Goal: Task Accomplishment & Management: Use online tool/utility

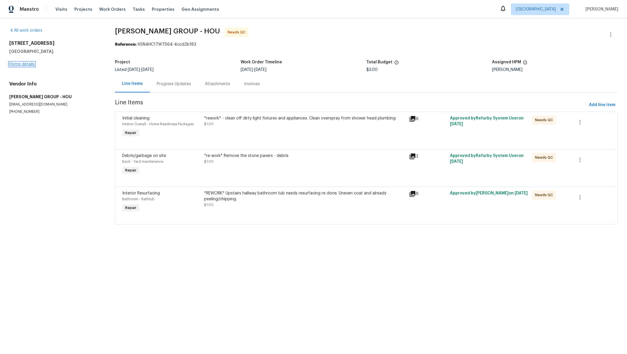
click at [26, 63] on link "Home details" at bounding box center [21, 64] width 25 height 4
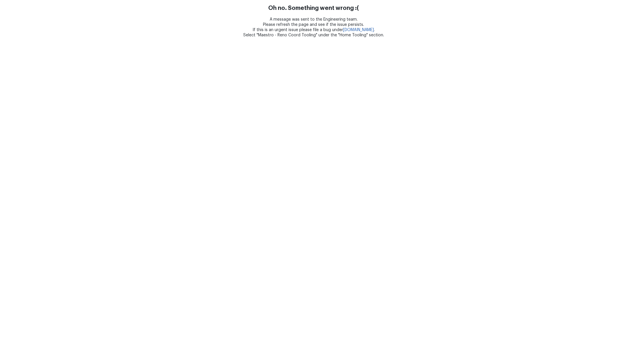
click at [77, 8] on div "Oh no. Something went wrong :(" at bounding box center [313, 9] width 627 height 8
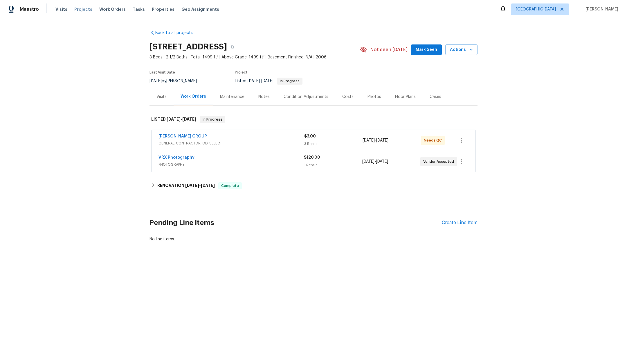
click at [83, 11] on span "Projects" at bounding box center [83, 9] width 18 height 6
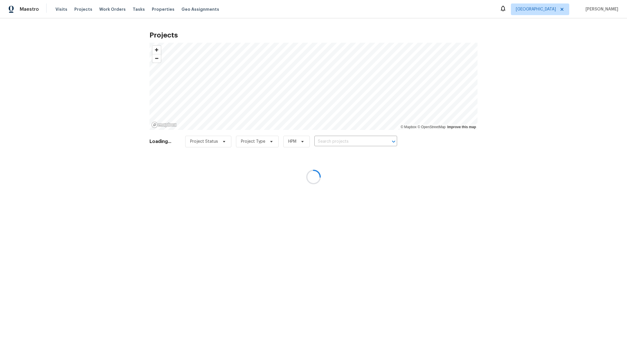
click at [108, 11] on div at bounding box center [313, 177] width 627 height 354
click at [108, 10] on div at bounding box center [313, 177] width 627 height 354
click at [106, 10] on div at bounding box center [313, 177] width 627 height 354
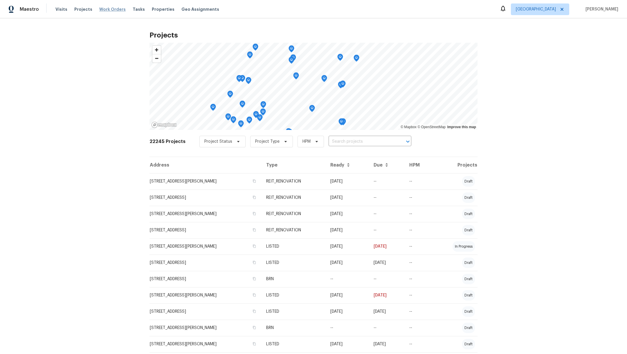
click at [111, 9] on span "Work Orders" at bounding box center [112, 9] width 26 height 6
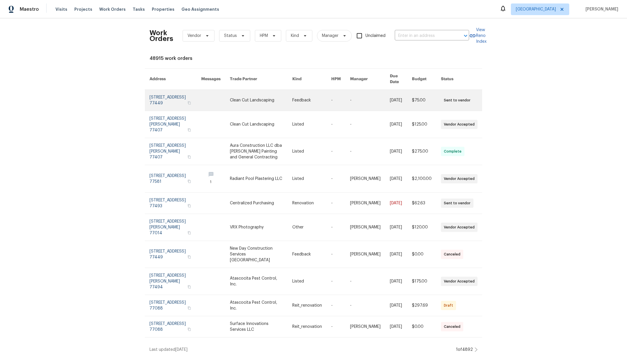
click at [262, 100] on link at bounding box center [261, 100] width 62 height 21
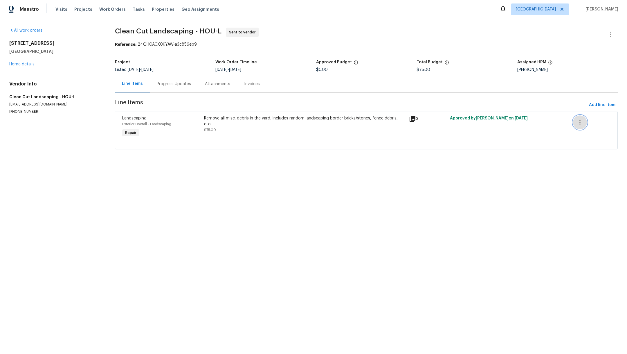
click at [579, 121] on button "button" at bounding box center [580, 122] width 14 height 14
click at [579, 120] on li "Cancel" at bounding box center [578, 122] width 22 height 10
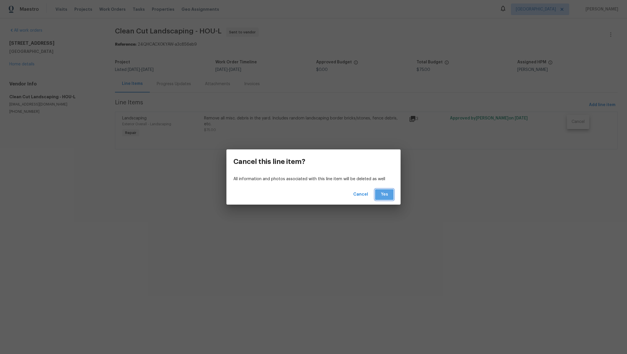
click at [381, 195] on span "Yes" at bounding box center [384, 194] width 9 height 7
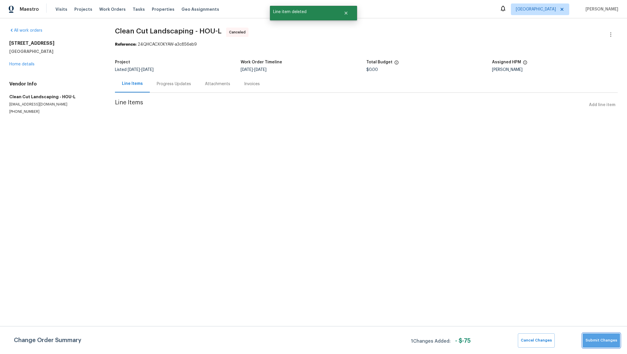
click at [603, 343] on span "Submit Changes" at bounding box center [602, 340] width 32 height 7
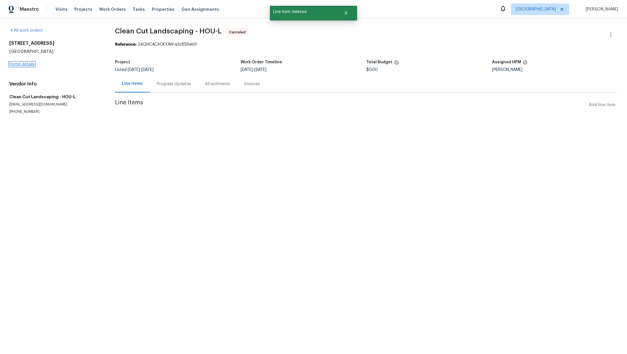
click at [20, 65] on link "Home details" at bounding box center [21, 64] width 25 height 4
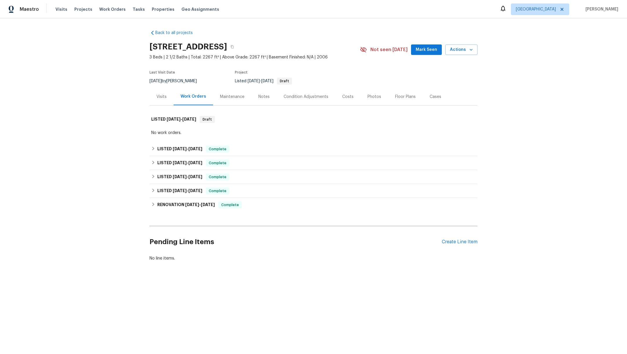
click at [252, 97] on div "Notes" at bounding box center [263, 96] width 25 height 17
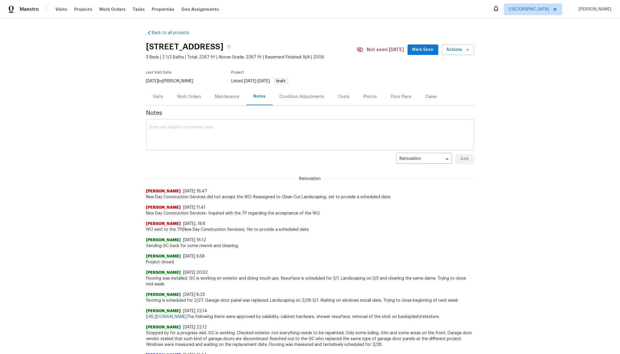
click at [247, 136] on textarea at bounding box center [310, 135] width 321 height 20
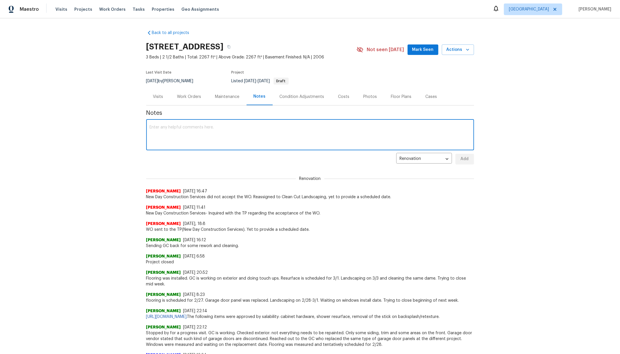
click at [215, 136] on textarea at bounding box center [310, 135] width 321 height 20
type textarea "WO was cancelled. Fence was repaired over the weekend and garbage picked up alr…"
click at [465, 160] on span "Add" at bounding box center [464, 158] width 9 height 7
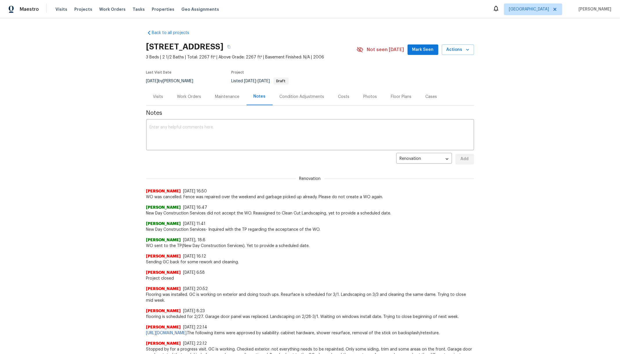
click at [192, 95] on div "Work Orders" at bounding box center [189, 97] width 24 height 6
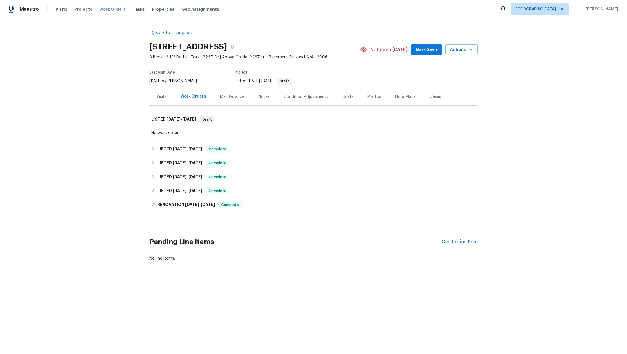
click at [116, 10] on span "Work Orders" at bounding box center [112, 9] width 26 height 6
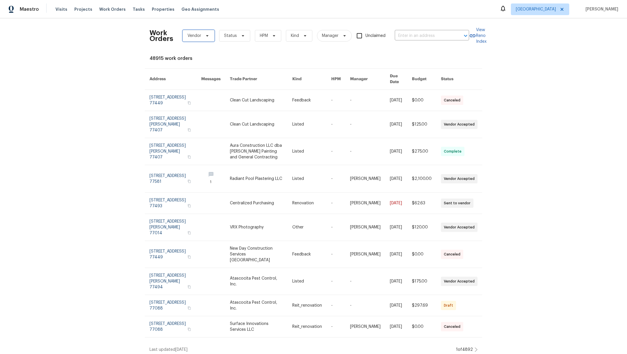
click at [188, 37] on span "Vendor" at bounding box center [195, 36] width 14 height 6
type input "bara"
click at [195, 66] on div "[PERSON_NAME] GROUP - HOU" at bounding box center [211, 67] width 58 height 6
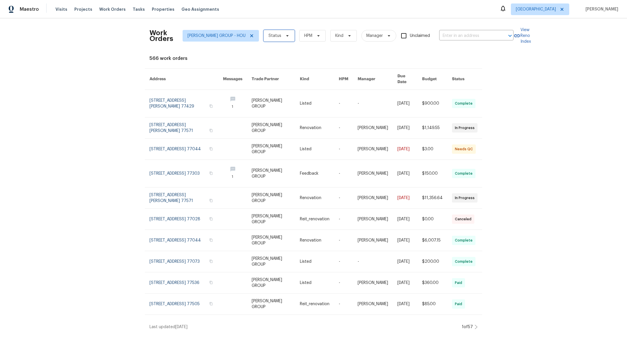
click at [269, 38] on span "Status" at bounding box center [275, 36] width 13 height 6
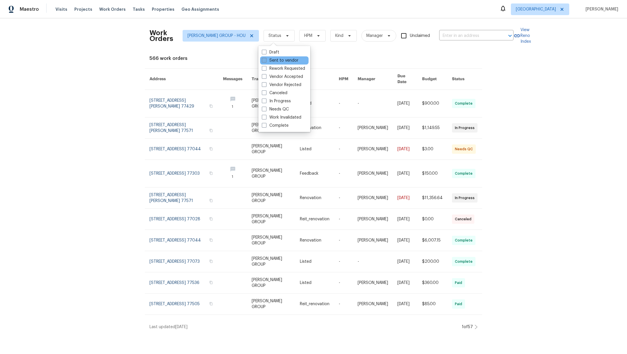
click at [265, 60] on span at bounding box center [264, 60] width 5 height 5
click at [265, 60] on input "Sent to vendor" at bounding box center [264, 59] width 4 height 4
checkbox input "true"
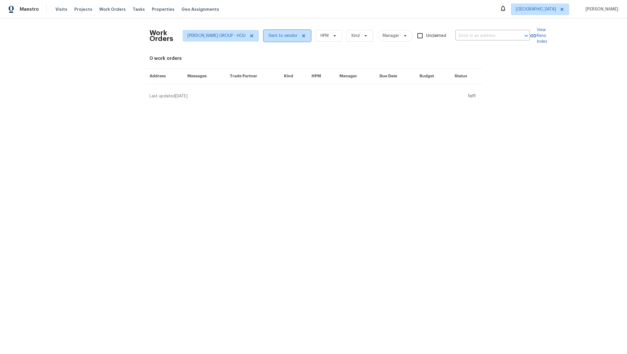
click at [272, 35] on span "Sent to vendor" at bounding box center [283, 36] width 29 height 6
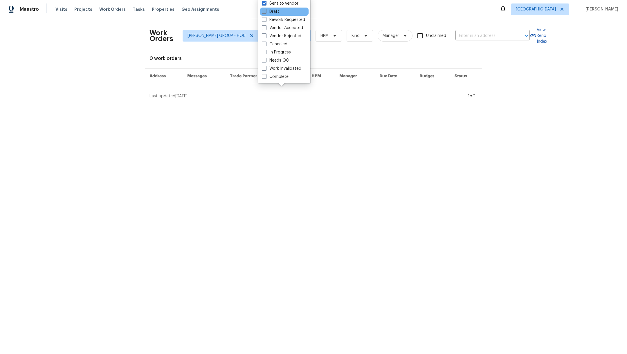
click at [265, 10] on span at bounding box center [264, 11] width 5 height 5
click at [265, 10] on input "Draft" at bounding box center [264, 11] width 4 height 4
checkbox input "true"
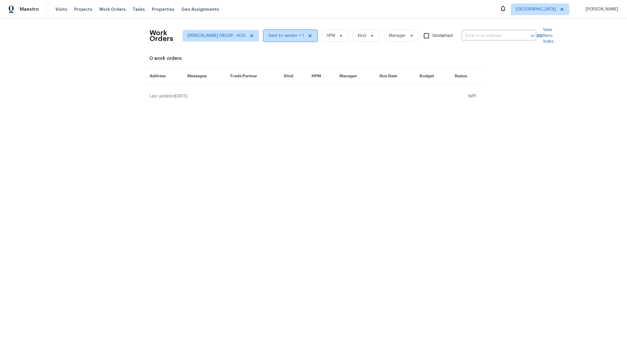
click at [276, 34] on span "Sent to vendor + 1" at bounding box center [286, 36] width 35 height 6
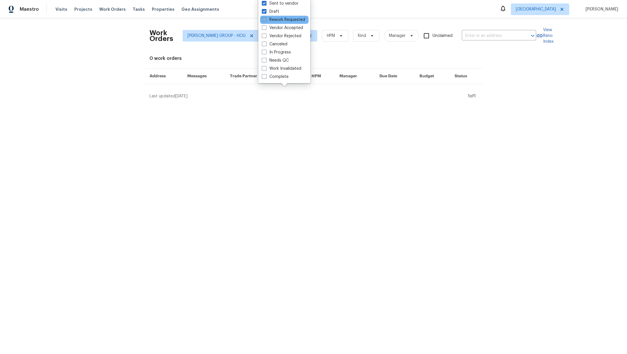
click at [265, 20] on span at bounding box center [264, 19] width 5 height 5
click at [265, 20] on input "Rework Requested" at bounding box center [264, 19] width 4 height 4
checkbox input "true"
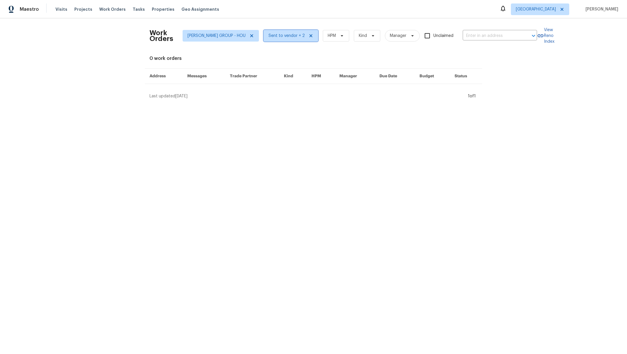
click at [273, 35] on span "Sent to vendor + 2" at bounding box center [287, 36] width 36 height 6
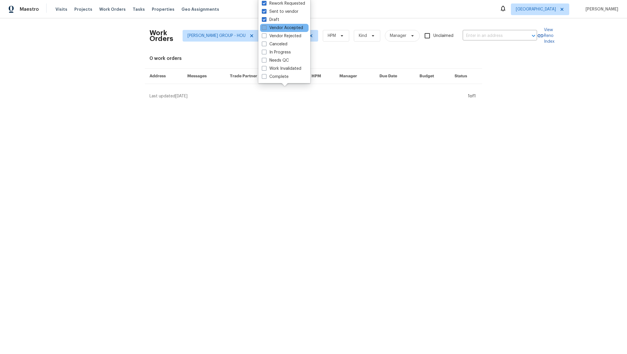
click at [262, 29] on span at bounding box center [264, 27] width 5 height 5
click at [262, 29] on input "Vendor Accepted" at bounding box center [264, 27] width 4 height 4
checkbox input "true"
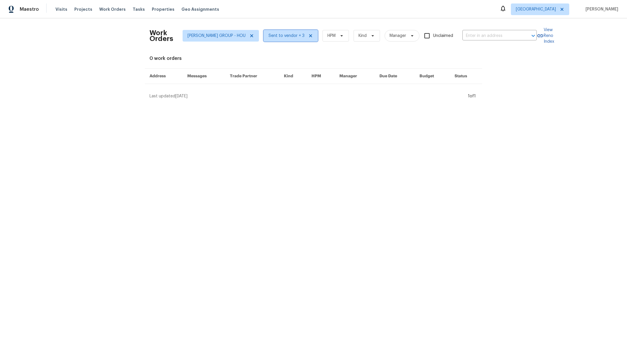
click at [275, 39] on span "Sent to vendor + 3" at bounding box center [291, 36] width 54 height 12
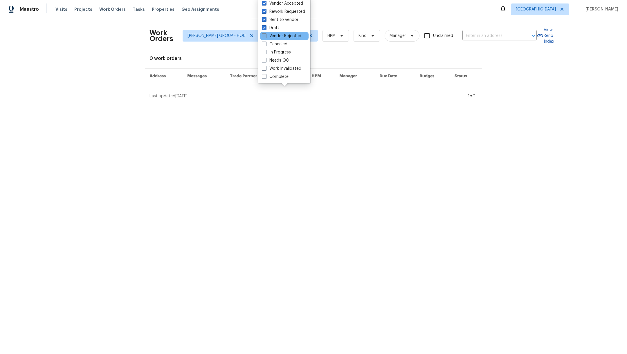
click at [264, 37] on span at bounding box center [264, 35] width 5 height 5
click at [264, 37] on input "Vendor Rejected" at bounding box center [264, 35] width 4 height 4
checkbox input "true"
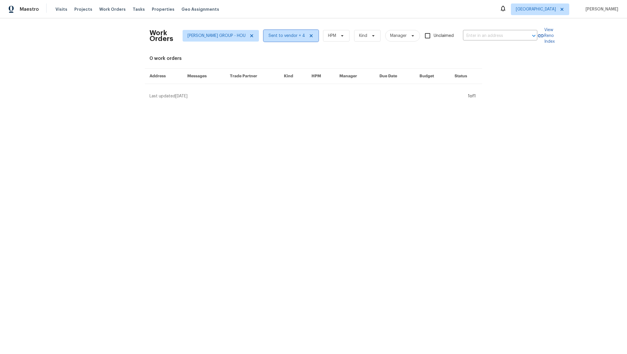
click at [269, 36] on span "Sent to vendor + 4" at bounding box center [287, 36] width 37 height 6
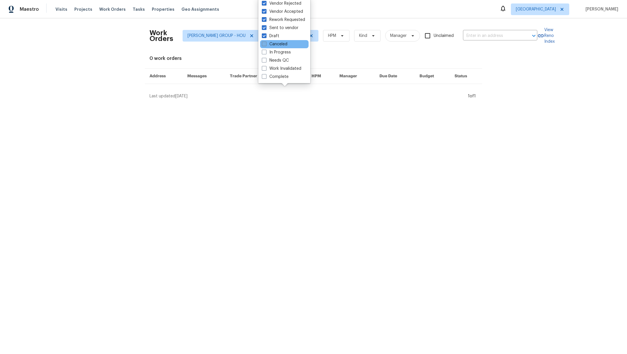
click at [267, 44] on label "Canceled" at bounding box center [275, 44] width 26 height 6
click at [266, 44] on input "Canceled" at bounding box center [264, 43] width 4 height 4
checkbox input "true"
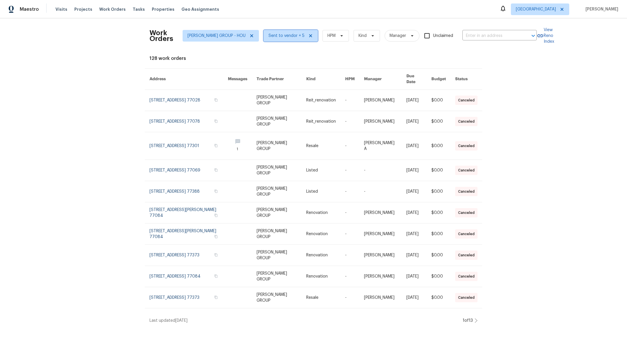
click at [280, 31] on span "Sent to vendor + 5" at bounding box center [291, 36] width 54 height 12
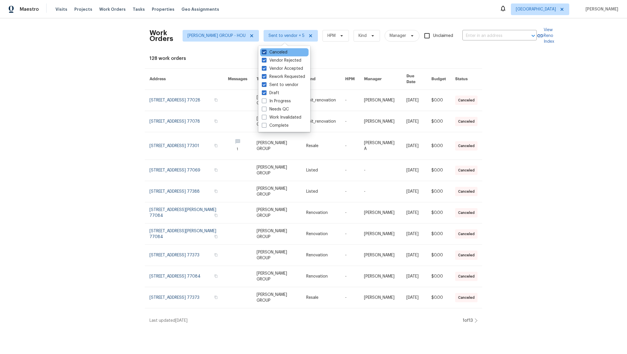
click at [262, 50] on span at bounding box center [264, 52] width 5 height 5
click at [262, 50] on input "Canceled" at bounding box center [264, 51] width 4 height 4
checkbox input "false"
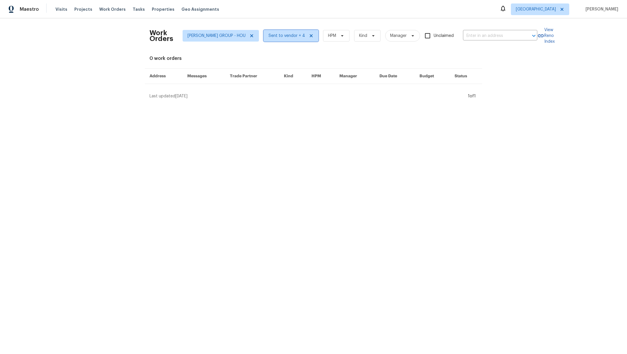
click at [271, 33] on span "Sent to vendor + 4" at bounding box center [287, 36] width 37 height 6
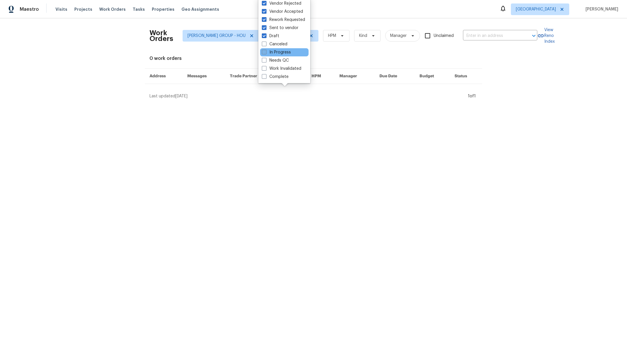
click at [265, 52] on span at bounding box center [264, 52] width 5 height 5
click at [265, 52] on input "In Progress" at bounding box center [264, 51] width 4 height 4
checkbox input "true"
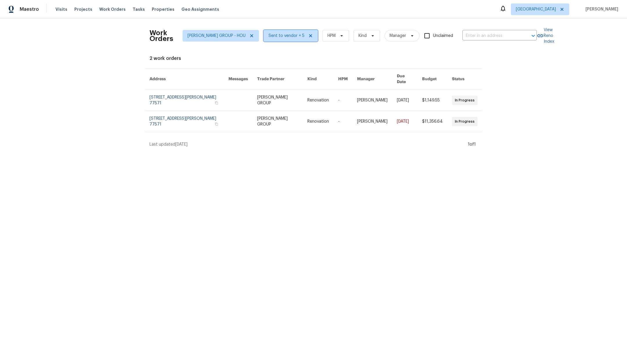
click at [284, 38] on span "Sent to vendor + 5" at bounding box center [291, 36] width 54 height 12
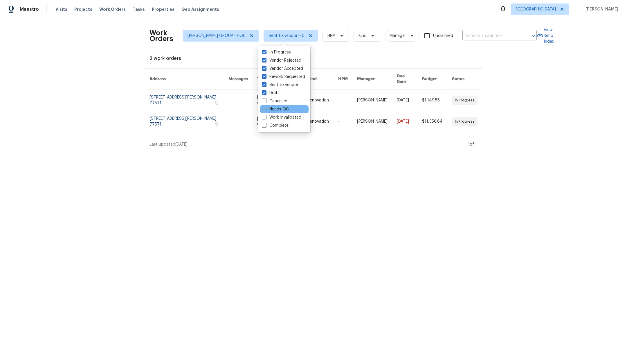
click at [264, 110] on span at bounding box center [264, 109] width 5 height 5
click at [264, 110] on input "Needs QC" at bounding box center [264, 108] width 4 height 4
checkbox input "true"
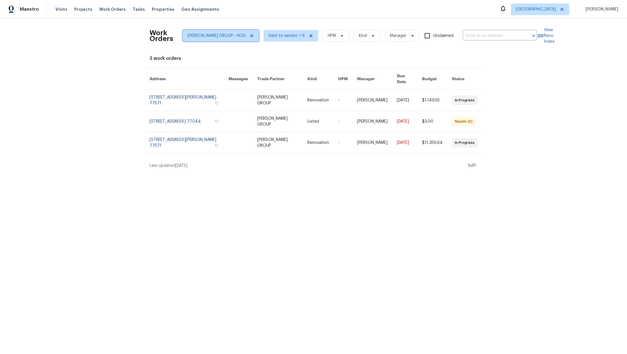
click at [249, 33] on icon at bounding box center [251, 35] width 5 height 5
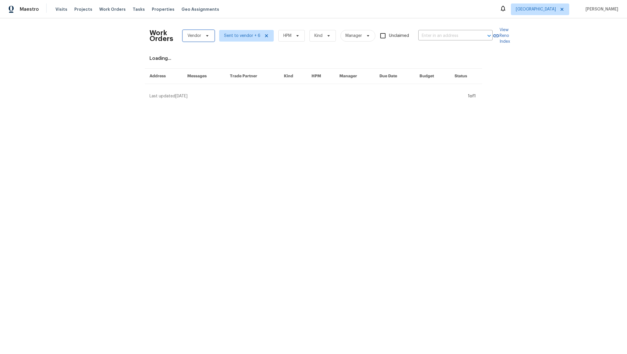
click at [189, 35] on span "Vendor" at bounding box center [195, 36] width 14 height 6
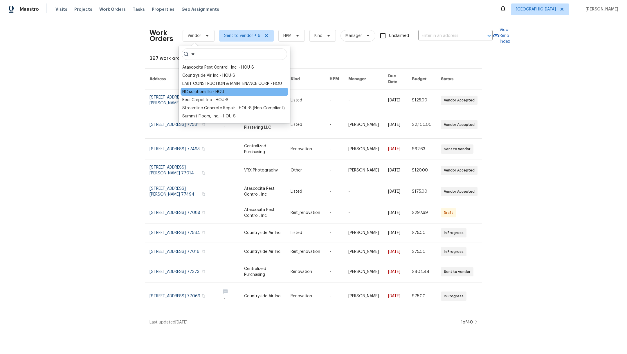
type input "nc"
click at [196, 93] on div "NC solutions llc - HOU" at bounding box center [203, 92] width 42 height 6
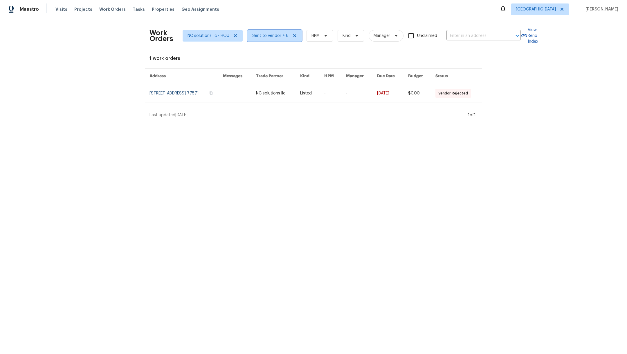
click at [292, 36] on icon at bounding box center [294, 35] width 5 height 5
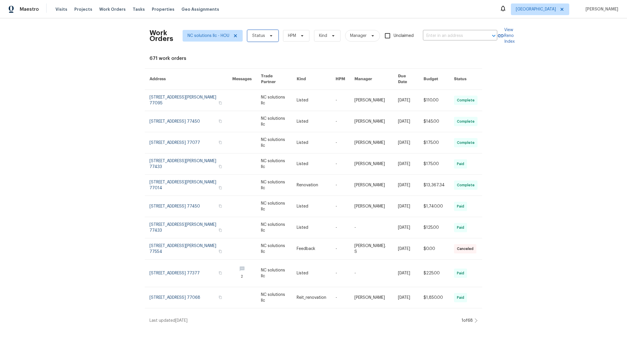
click at [258, 38] on span "Status" at bounding box center [258, 36] width 13 height 6
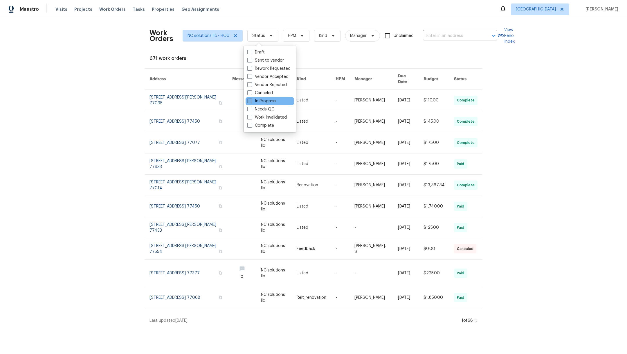
click at [250, 100] on span at bounding box center [249, 100] width 5 height 5
click at [250, 100] on input "In Progress" at bounding box center [249, 100] width 4 height 4
checkbox input "true"
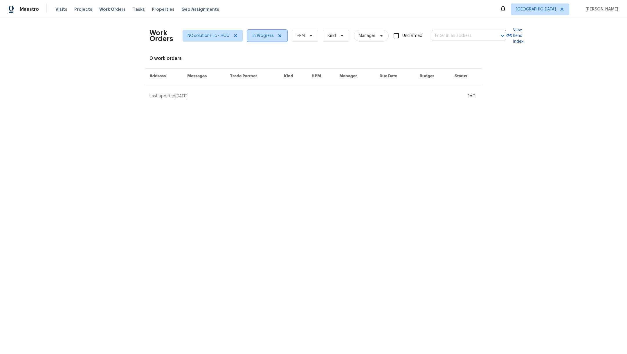
click at [254, 36] on span "In Progress" at bounding box center [262, 36] width 21 height 6
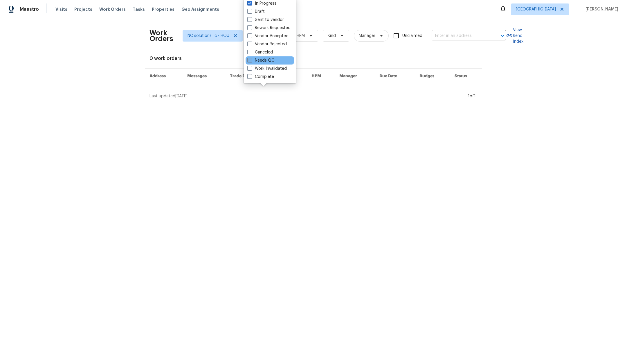
click at [249, 61] on span at bounding box center [249, 60] width 5 height 5
click at [249, 61] on input "Needs QC" at bounding box center [249, 59] width 4 height 4
checkbox input "true"
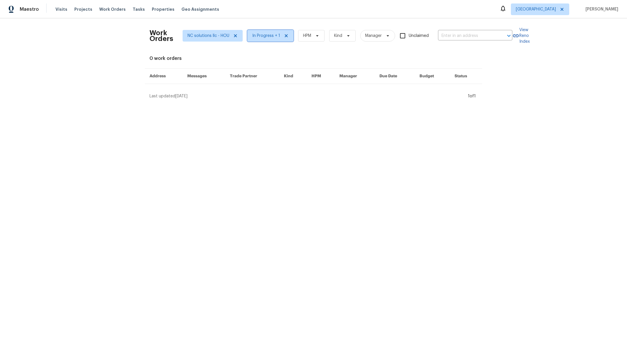
click at [254, 35] on span "In Progress + 1" at bounding box center [266, 36] width 28 height 6
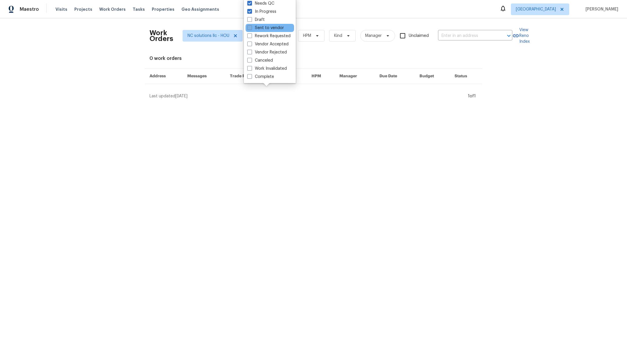
click at [249, 28] on span at bounding box center [249, 27] width 5 height 5
click at [249, 28] on input "Sent to vendor" at bounding box center [249, 27] width 4 height 4
checkbox input "true"
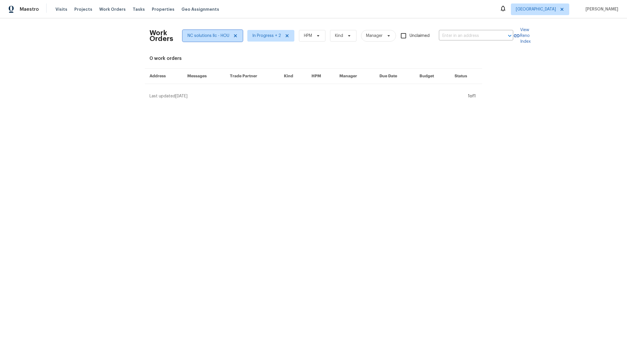
click at [234, 35] on icon at bounding box center [235, 35] width 3 height 3
click at [196, 35] on span "Vendor" at bounding box center [195, 36] width 14 height 6
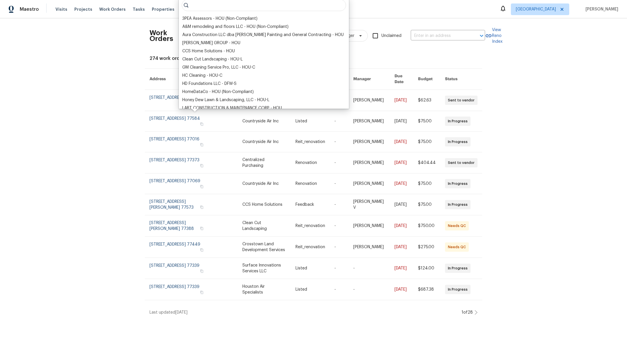
type input "k"
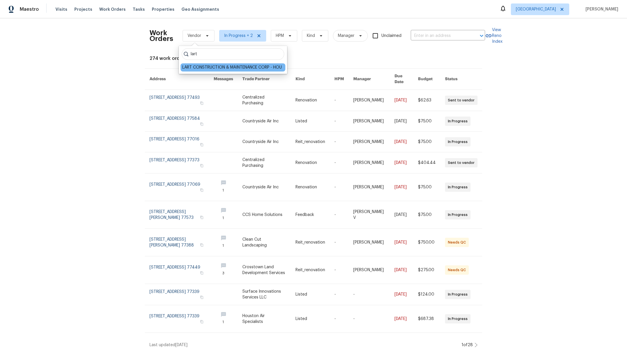
type input "lart"
click at [212, 66] on div "LART CONSTRUCTION & MAINTENANCE CORP - HOU" at bounding box center [232, 67] width 100 height 6
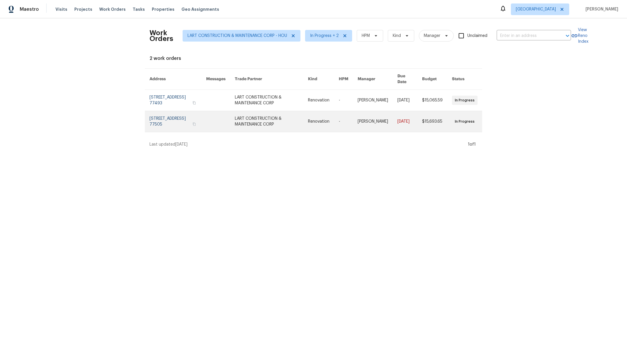
click at [188, 116] on link at bounding box center [178, 121] width 57 height 21
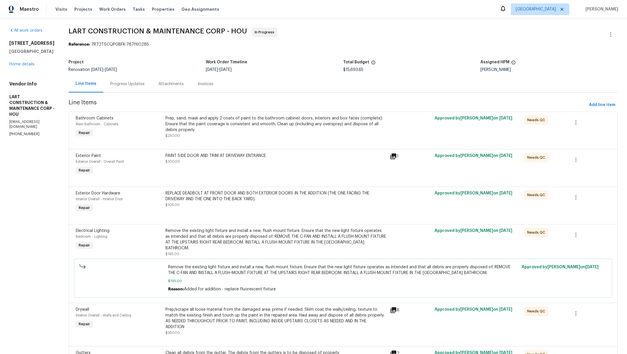
drag, startPoint x: 627, startPoint y: 86, endPoint x: 627, endPoint y: -24, distance: 110.0
click at [627, 0] on html "Maestro Visits Projects Work Orders Tasks Properties Geo Assignments [GEOGRAPHI…" at bounding box center [313, 177] width 627 height 354
click at [25, 64] on link "Home details" at bounding box center [21, 64] width 25 height 4
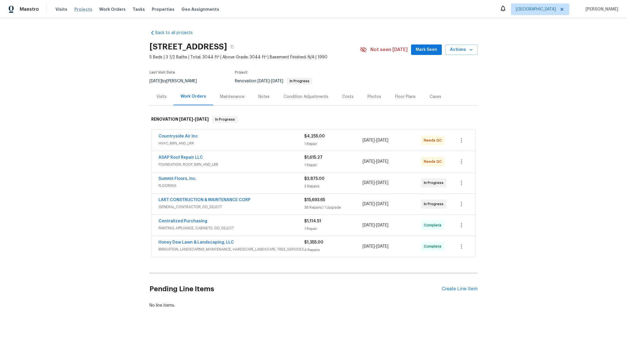
click at [76, 10] on span "Projects" at bounding box center [83, 9] width 18 height 6
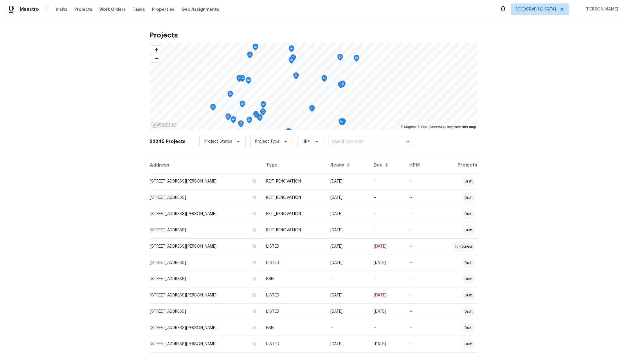
click at [331, 141] on input "text" at bounding box center [362, 141] width 66 height 9
type input "2222 princess"
click at [337, 156] on li "[STREET_ADDRESS]" at bounding box center [363, 154] width 85 height 10
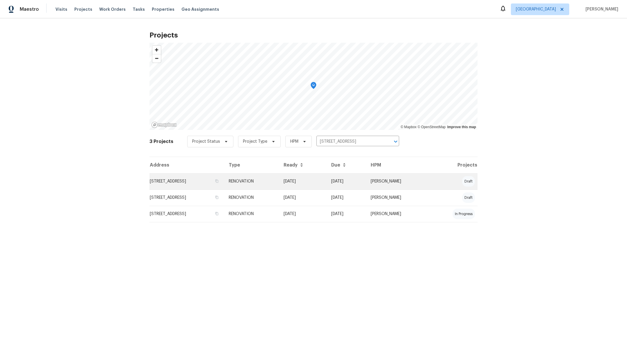
click at [197, 183] on td "[STREET_ADDRESS]" at bounding box center [187, 181] width 75 height 16
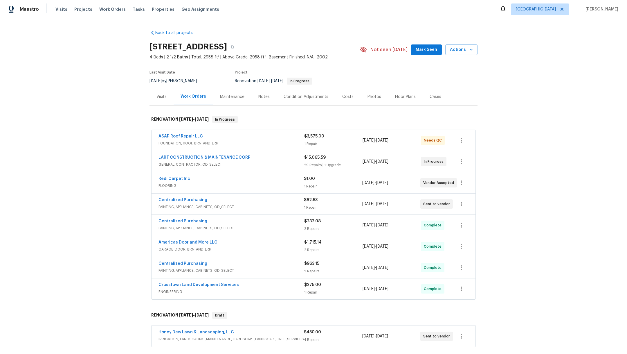
click at [258, 98] on div "Notes" at bounding box center [263, 97] width 11 height 6
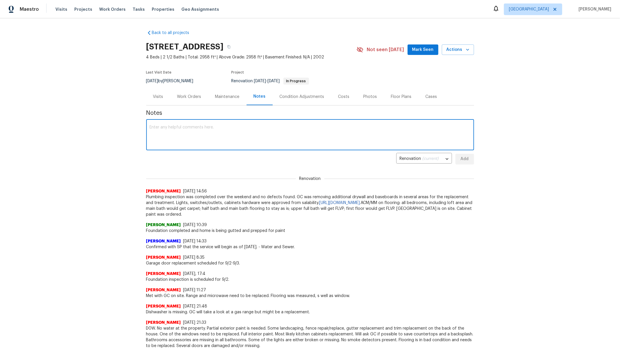
click at [253, 137] on textarea at bounding box center [310, 135] width 321 height 20
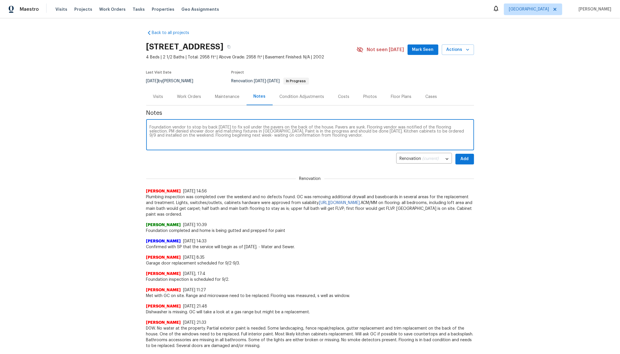
type textarea "Foundation vendor to stop by back [DATE] to fix soil under the pavers on the ba…"
click at [464, 159] on span "Add" at bounding box center [464, 158] width 9 height 7
